Goal: Ask a question: Seek information or help from site administrators or community

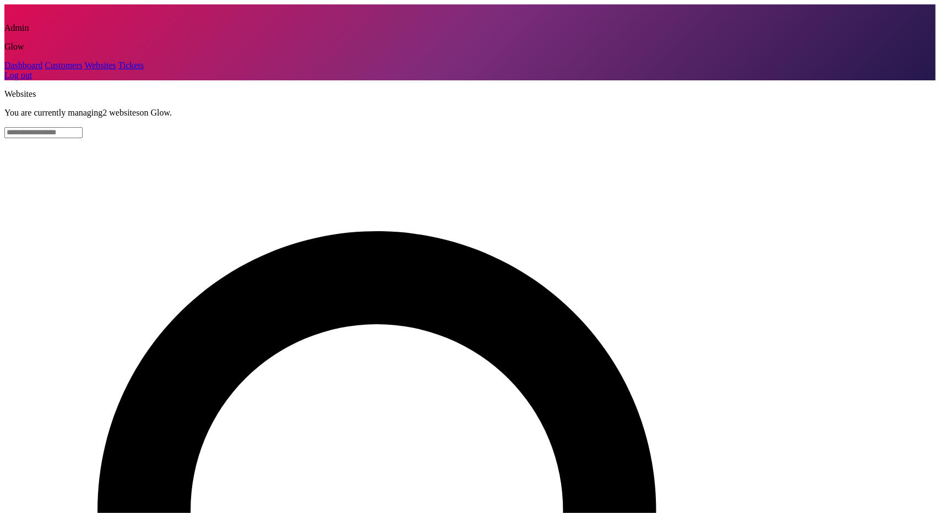
click at [48, 70] on link "Customers" at bounding box center [63, 65] width 37 height 9
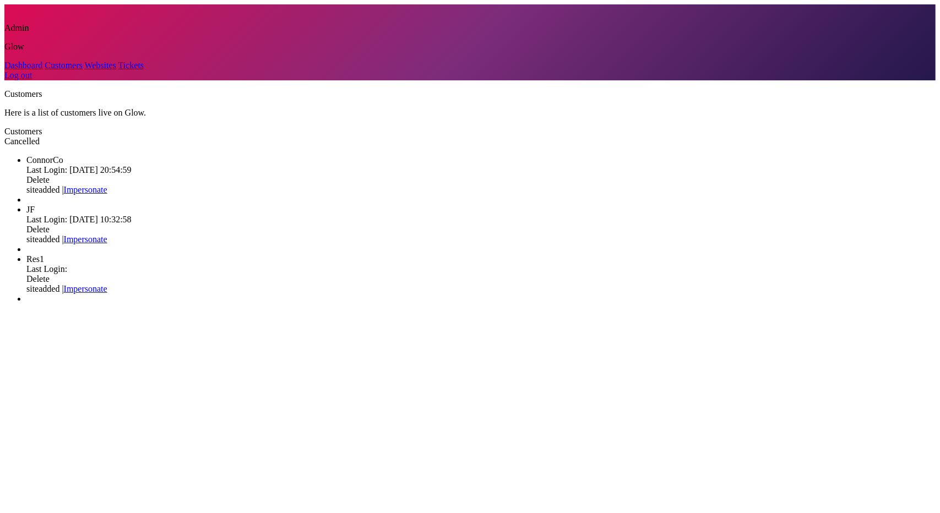
click at [107, 185] on link "Impersonate" at bounding box center [86, 189] width 44 height 9
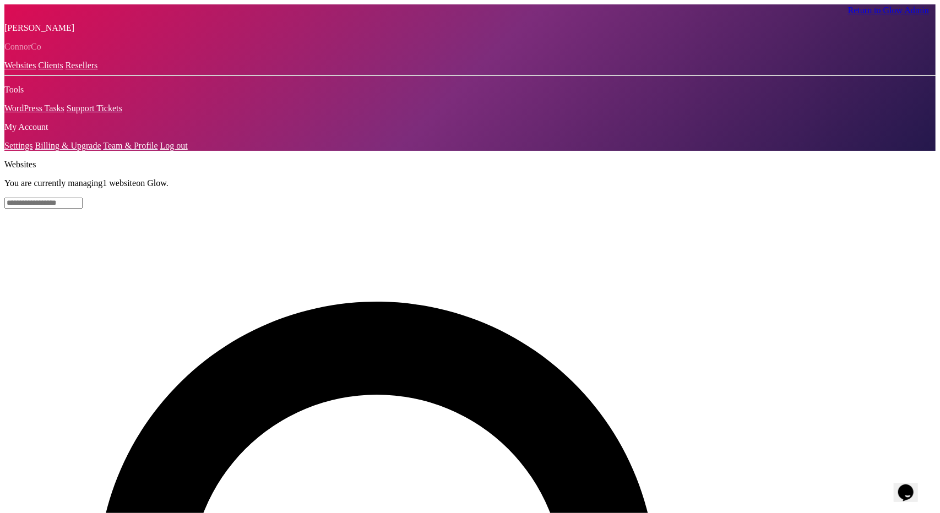
click at [914, 484] on div "Opens Chat This icon Opens the chat window." at bounding box center [906, 493] width 18 height 18
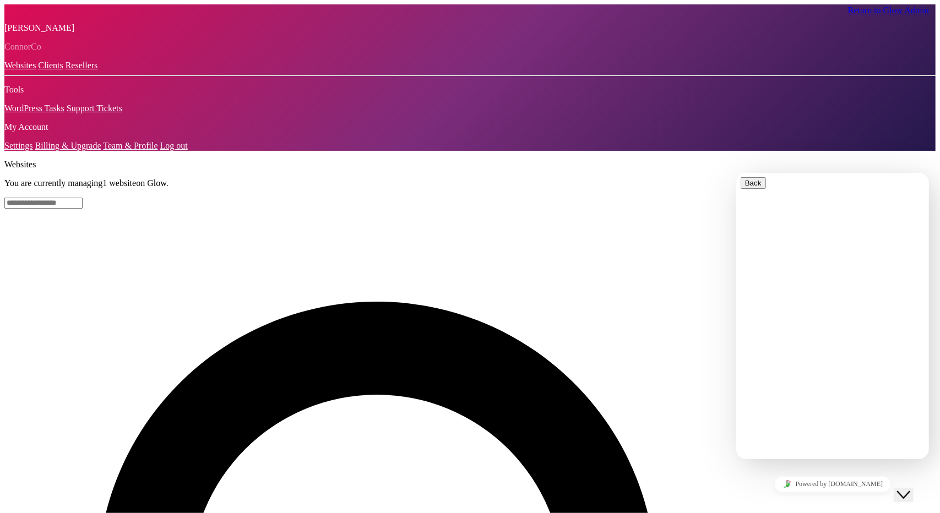
click at [826, 513] on input "**********" at bounding box center [788, 522] width 78 height 11
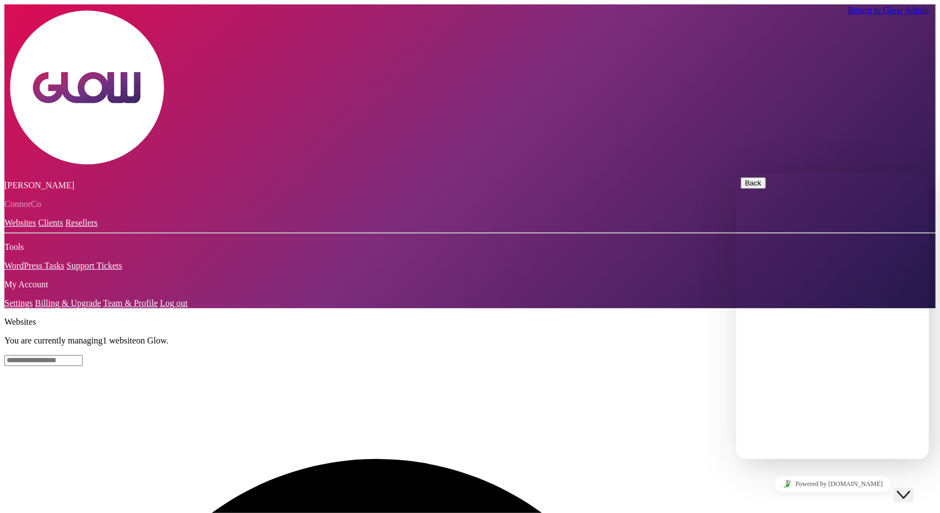
click at [910, 488] on icon "Close Chat This icon closes the chat window." at bounding box center [903, 494] width 13 height 13
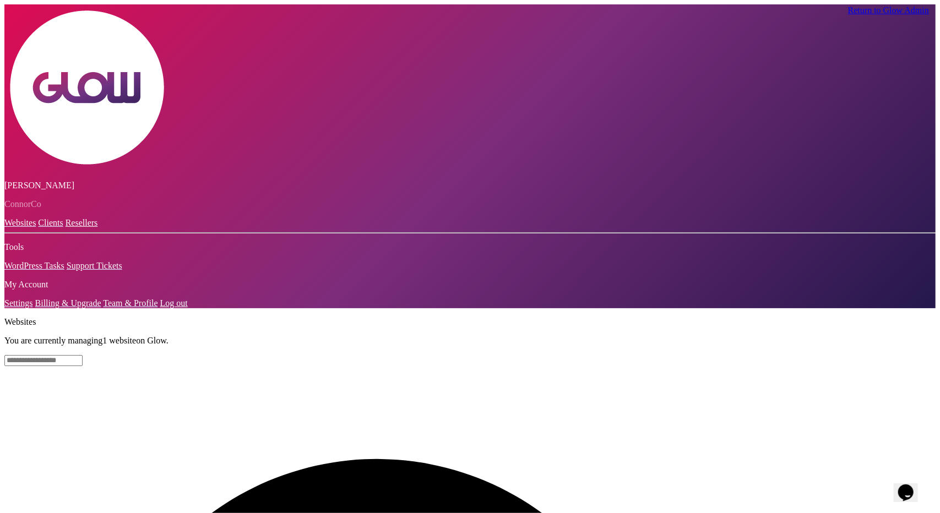
click at [913, 488] on icon "$i18n('chat', 'chat_widget')" at bounding box center [905, 492] width 15 height 17
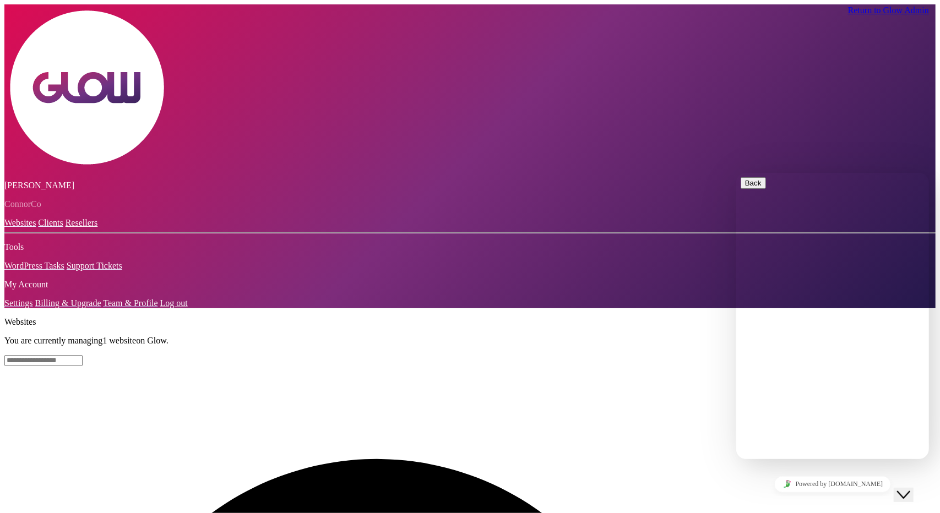
click at [910, 491] on icon "$i18n('chat', 'chat_widget')" at bounding box center [903, 495] width 13 height 8
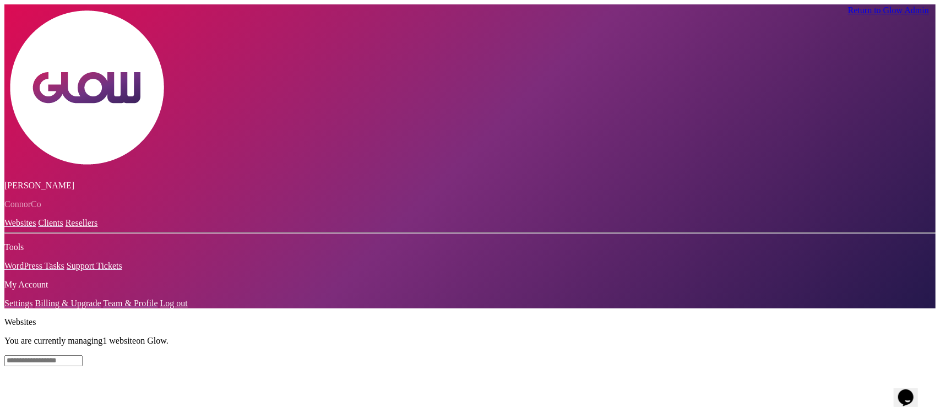
click at [911, 391] on icon "$i18n('chat', 'chat_widget')" at bounding box center [905, 397] width 15 height 17
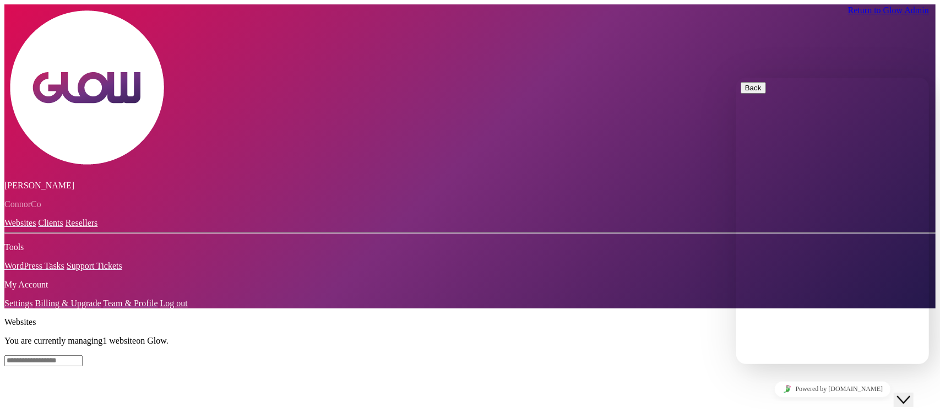
click at [910, 395] on icon "$i18n('chat', 'chat_widget')" at bounding box center [903, 399] width 13 height 8
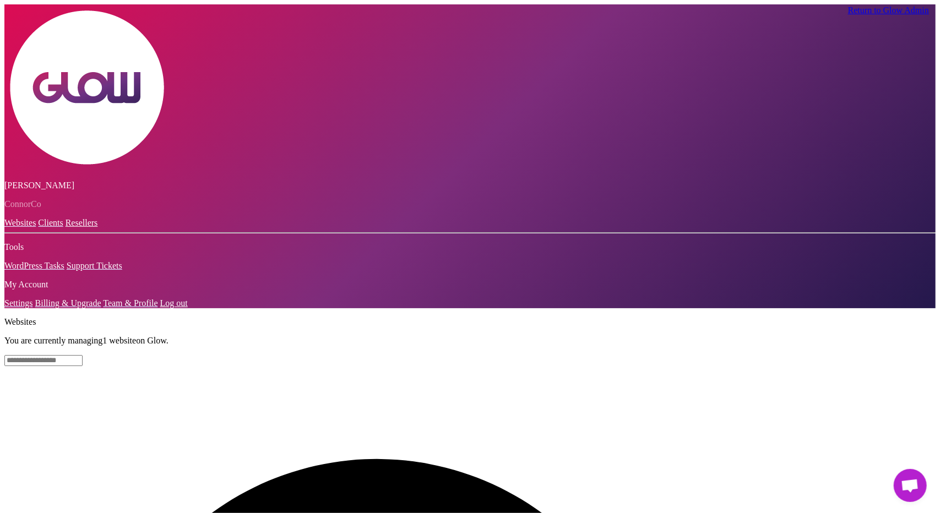
click at [904, 496] on span "Открытый чат" at bounding box center [910, 485] width 33 height 33
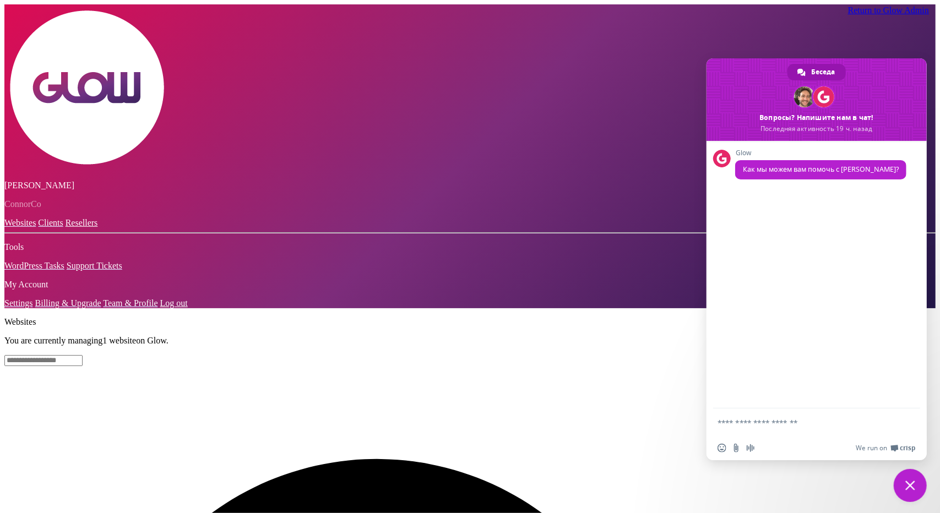
click at [904, 488] on span "Закрыть чат" at bounding box center [910, 485] width 33 height 33
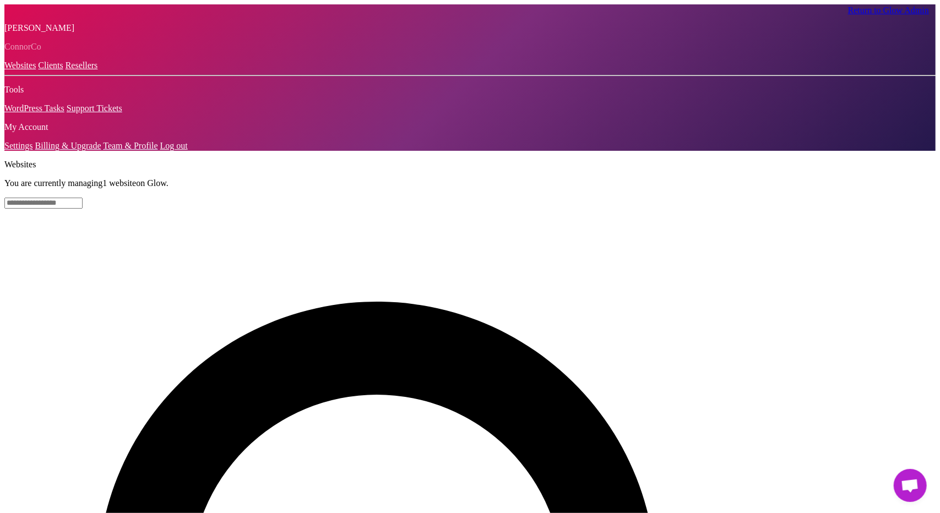
click at [913, 481] on span "Открытый чат" at bounding box center [910, 486] width 18 height 15
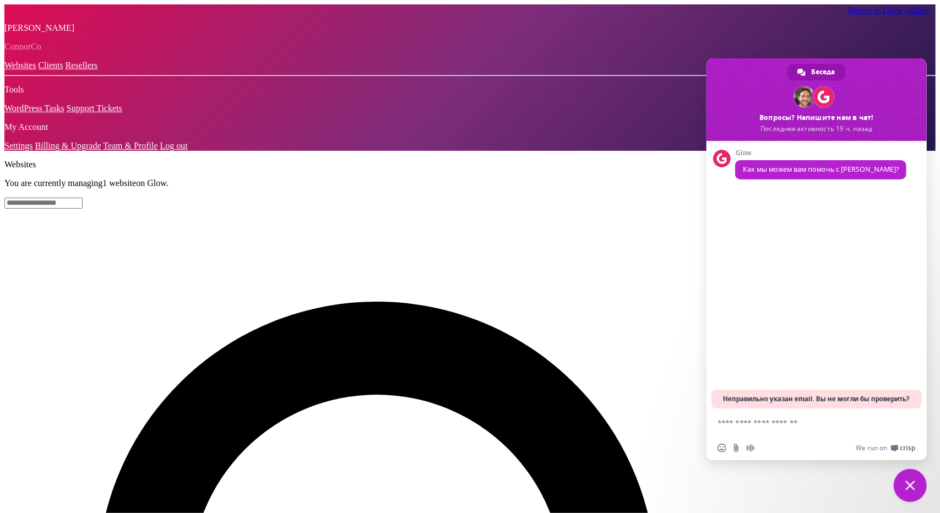
click at [876, 398] on span "Неправильно указан email. Вы не могли бы проверить?" at bounding box center [817, 399] width 187 height 19
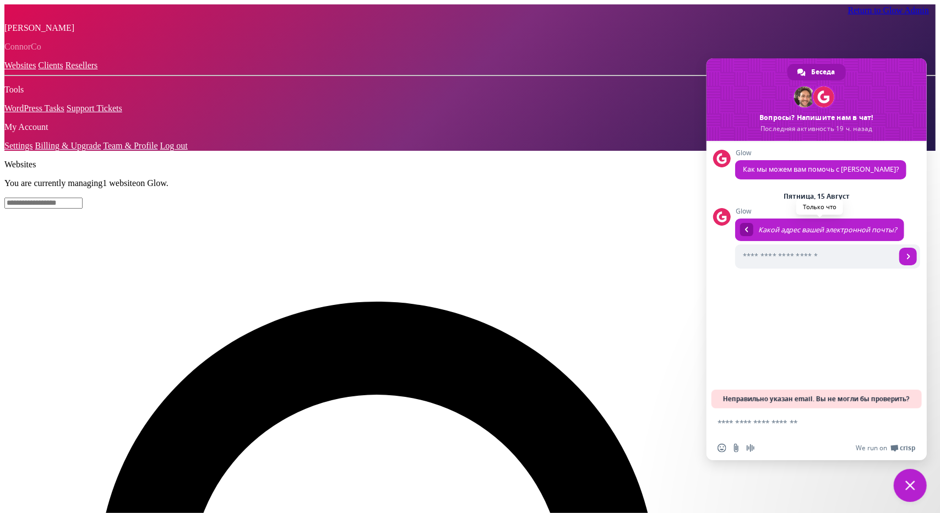
click at [748, 227] on link at bounding box center [746, 229] width 13 height 13
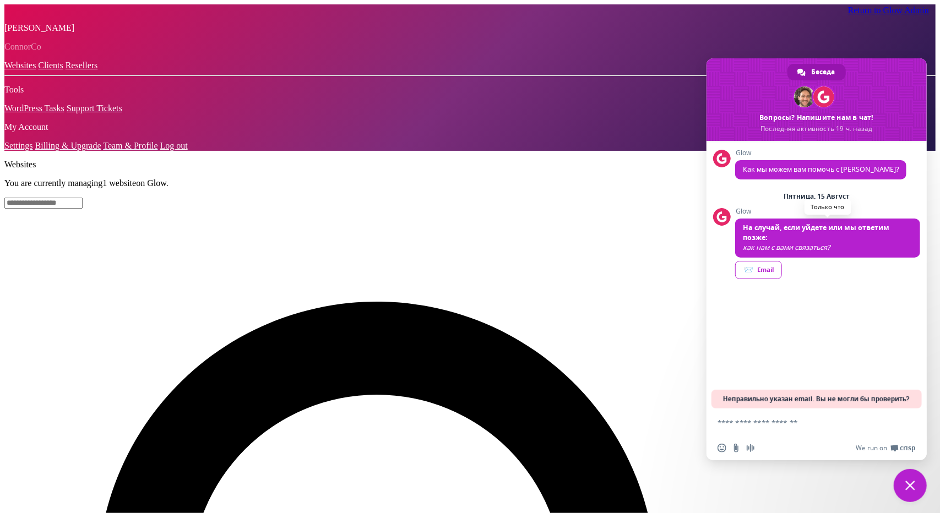
click at [910, 484] on span "Закрыть чат" at bounding box center [910, 486] width 10 height 10
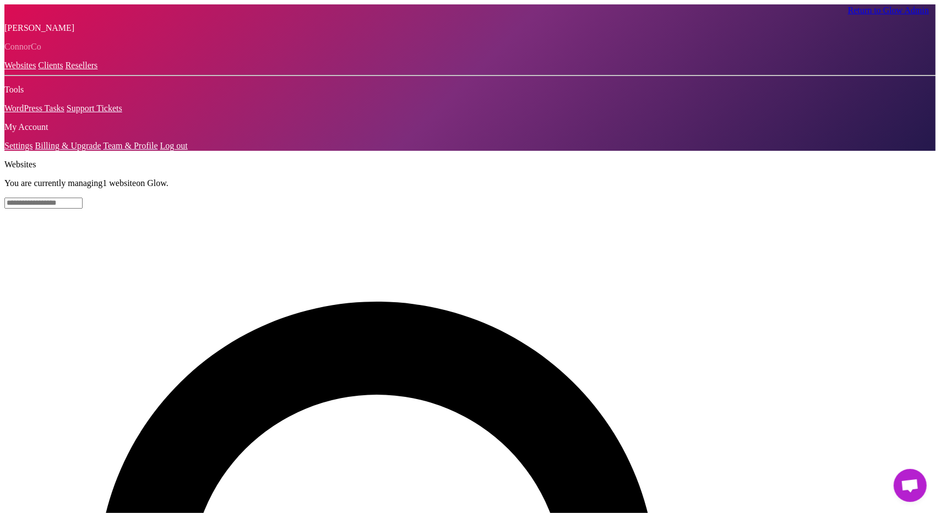
click at [912, 282] on span "Открытый чат" at bounding box center [910, 486] width 18 height 15
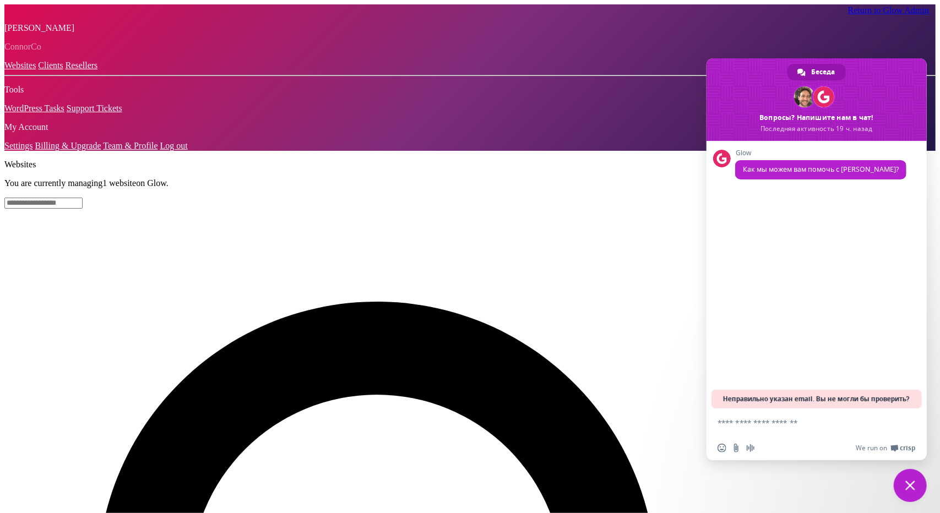
drag, startPoint x: 776, startPoint y: 400, endPoint x: 836, endPoint y: 402, distance: 60.0
click at [836, 282] on span "Неправильно указан email. Вы не могли бы проверить?" at bounding box center [817, 399] width 187 height 19
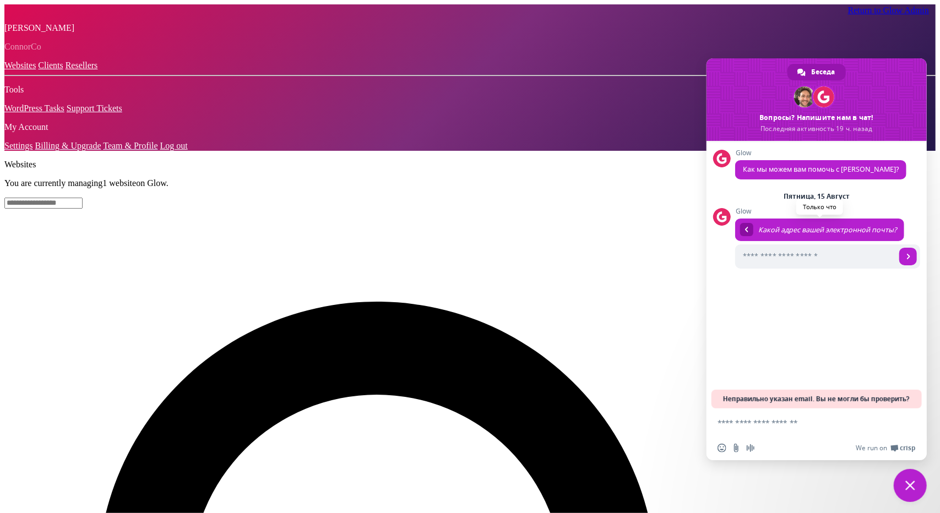
click at [743, 232] on link at bounding box center [746, 229] width 13 height 13
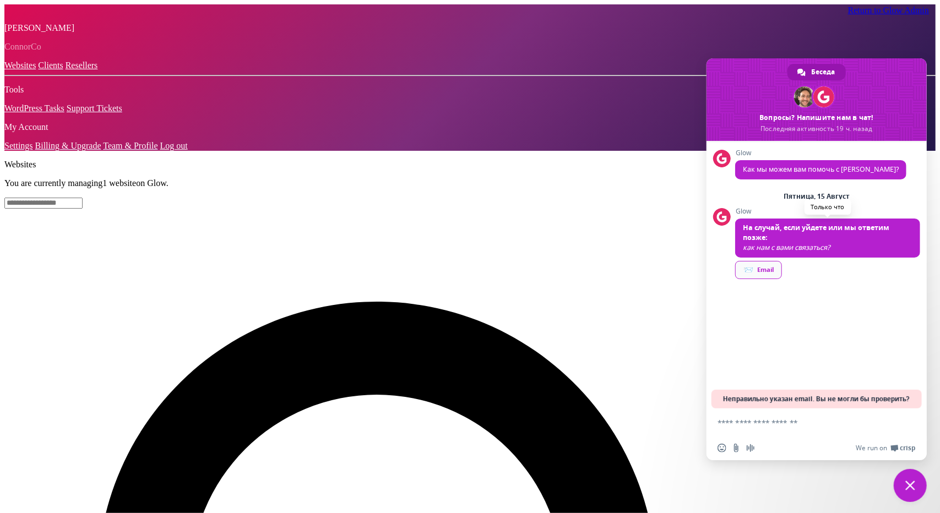
click at [762, 273] on link "📨 Email" at bounding box center [758, 270] width 47 height 18
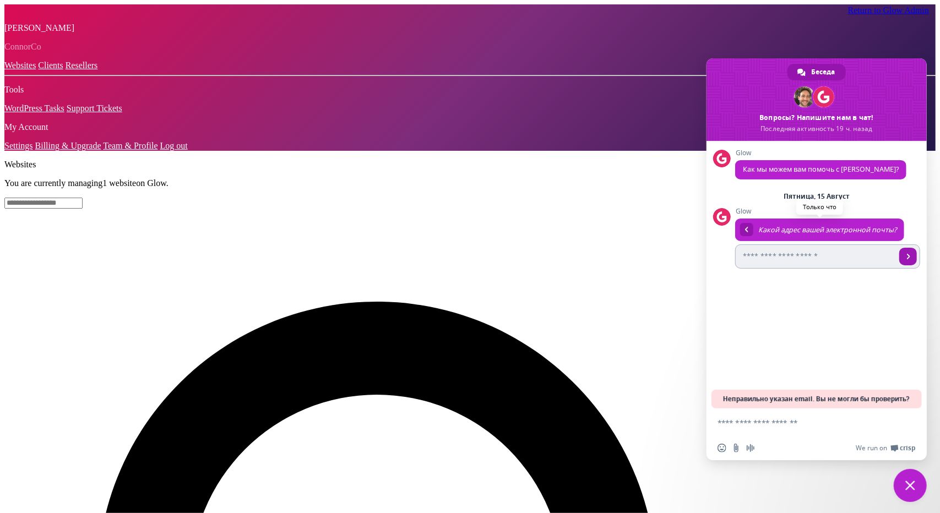
click at [905, 260] on link "Отправить" at bounding box center [908, 257] width 18 height 18
click at [750, 235] on link at bounding box center [746, 229] width 13 height 13
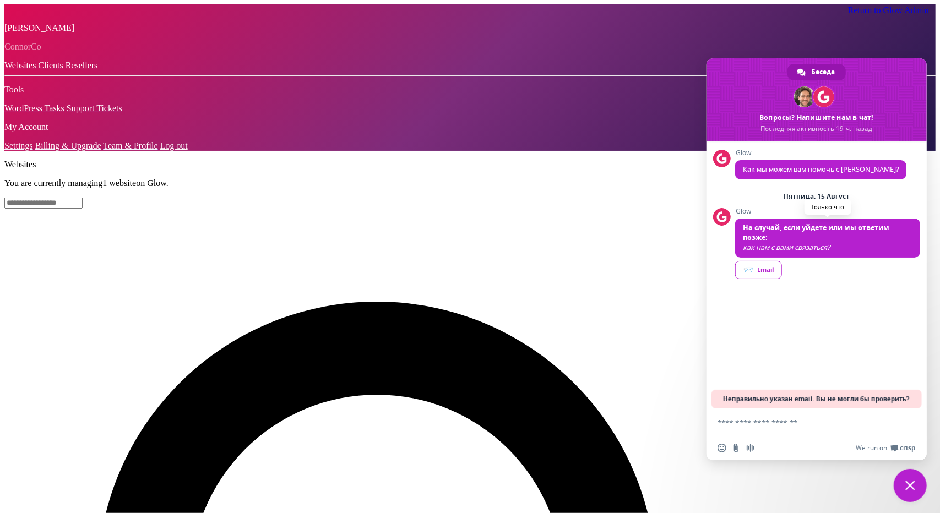
drag, startPoint x: 777, startPoint y: 359, endPoint x: 777, endPoint y: 352, distance: 6.6
click at [777, 282] on div "Glow Как мы можем вам помочь с [PERSON_NAME]? [DATE][PERSON_NAME] На случай, ес…" at bounding box center [817, 275] width 220 height 268
